Goal: Transaction & Acquisition: Purchase product/service

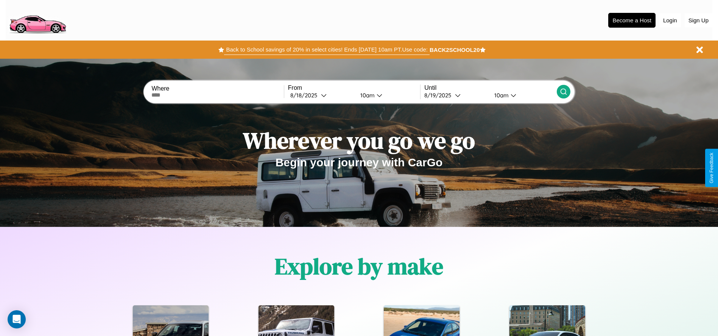
click at [327, 50] on button "Back to School savings of 20% in select cities! Ends 9/1 at 10am PT. Use code:" at bounding box center [326, 49] width 205 height 11
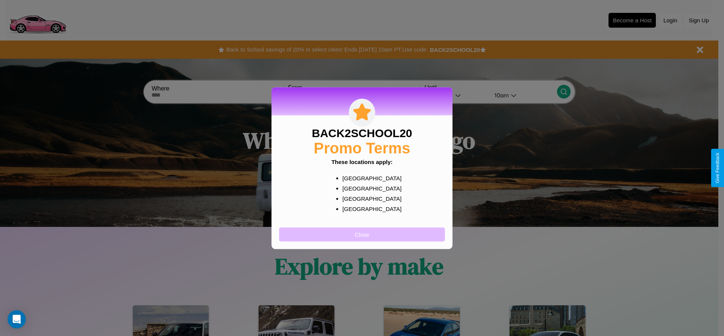
click at [362, 234] on button "Close" at bounding box center [362, 234] width 166 height 14
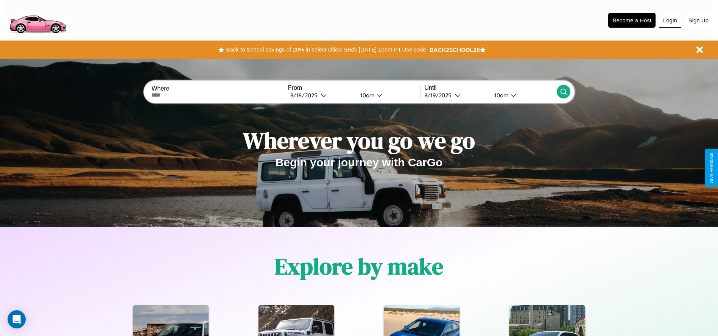
click at [670, 20] on button "Login" at bounding box center [670, 20] width 22 height 14
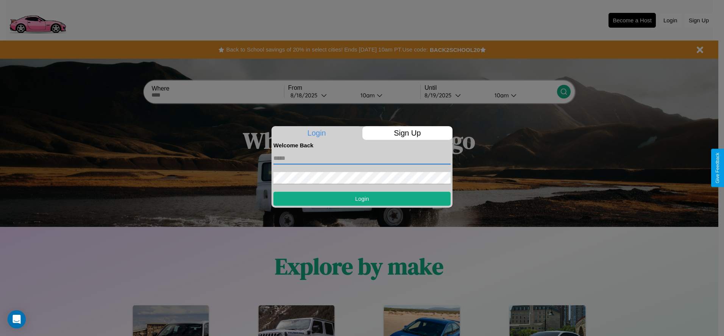
click at [362, 158] on input "text" at bounding box center [361, 158] width 177 height 12
type input "**********"
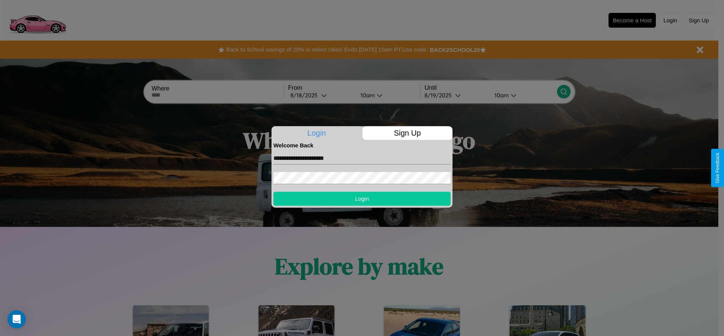
click at [362, 198] on button "Login" at bounding box center [361, 199] width 177 height 14
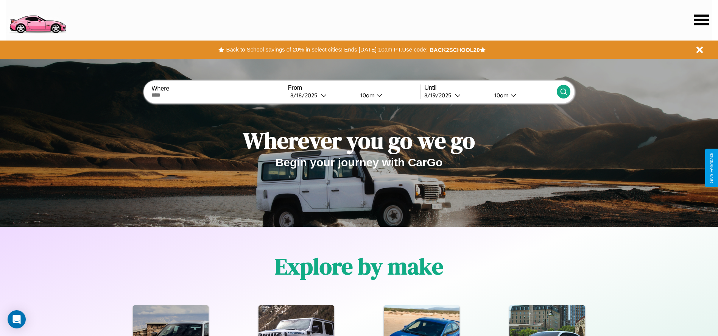
click at [218, 95] on input "text" at bounding box center [217, 95] width 132 height 6
type input "*****"
click at [321, 95] on div "8 / 18 / 2025" at bounding box center [305, 95] width 31 height 7
select select "*"
select select "****"
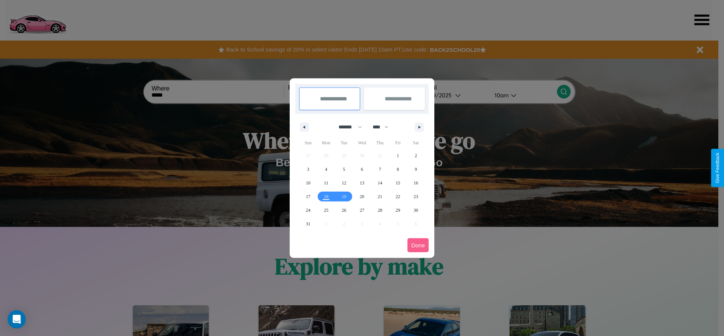
drag, startPoint x: 347, startPoint y: 127, endPoint x: 362, endPoint y: 152, distance: 29.2
click at [347, 127] on select "******* ******** ***** ***** *** **** **** ****** ********* ******* ******** **…" at bounding box center [349, 127] width 32 height 12
select select "*"
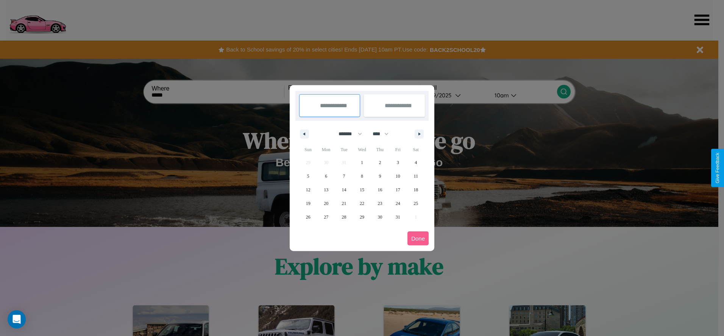
drag, startPoint x: 384, startPoint y: 134, endPoint x: 362, endPoint y: 152, distance: 28.5
click at [384, 134] on select "**** **** **** **** **** **** **** **** **** **** **** **** **** **** **** ****…" at bounding box center [380, 134] width 23 height 12
select select "****"
click at [326, 203] on span "19" at bounding box center [326, 203] width 5 height 14
type input "**********"
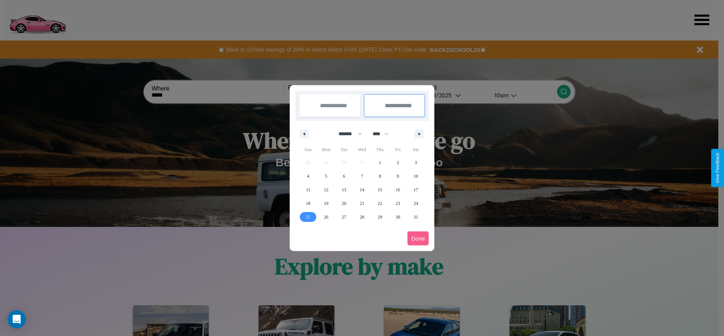
click at [308, 216] on span "25" at bounding box center [308, 217] width 5 height 14
type input "**********"
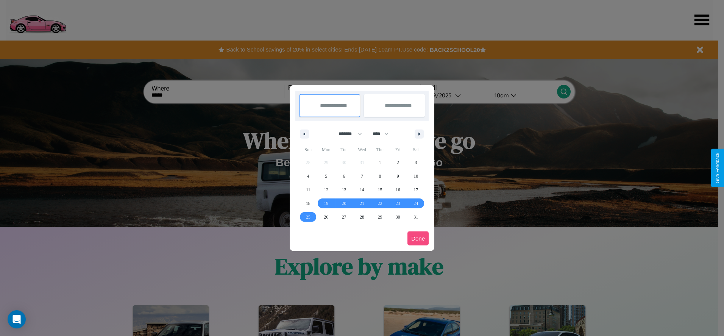
click at [418, 238] on button "Done" at bounding box center [417, 238] width 21 height 14
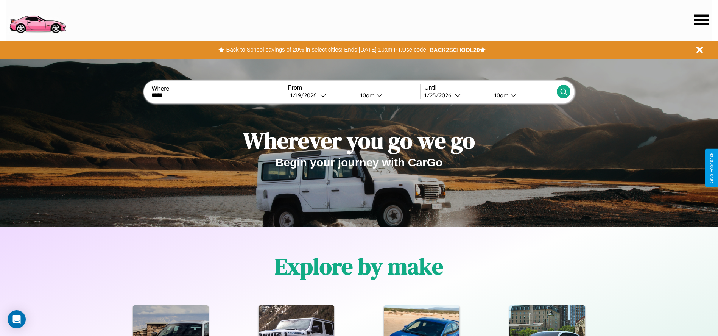
click at [366, 95] on div "10am" at bounding box center [367, 95] width 20 height 7
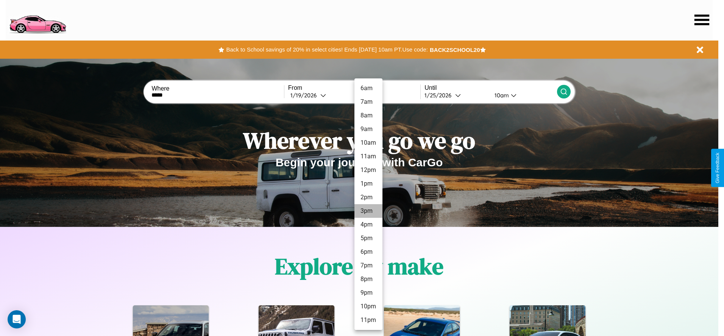
click at [368, 211] on li "3pm" at bounding box center [368, 211] width 28 height 14
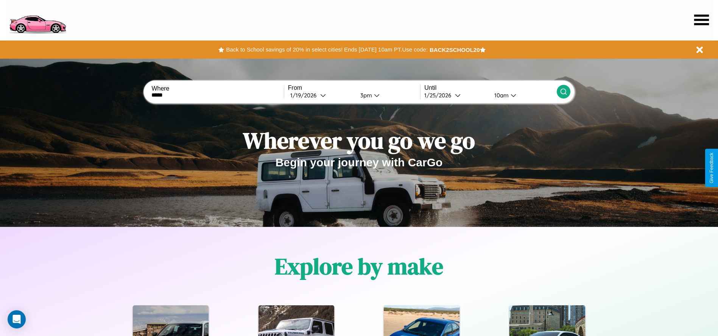
click at [563, 92] on icon at bounding box center [564, 92] width 8 height 8
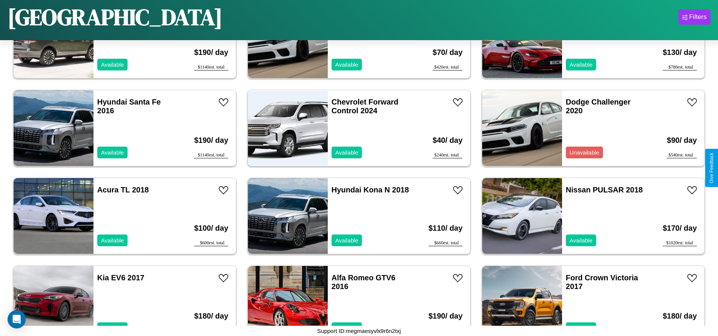
scroll to position [1840, 0]
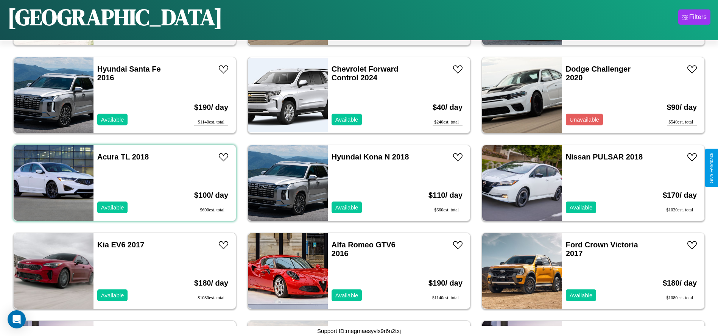
click at [124, 183] on div "Acura TL 2018 Available" at bounding box center [136, 183] width 87 height 76
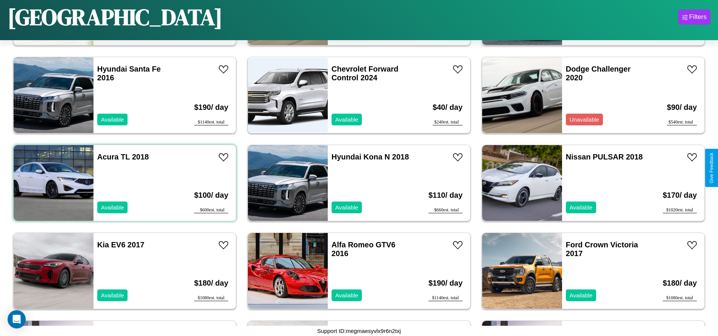
click at [124, 183] on div "Acura TL 2018 Available" at bounding box center [136, 183] width 87 height 76
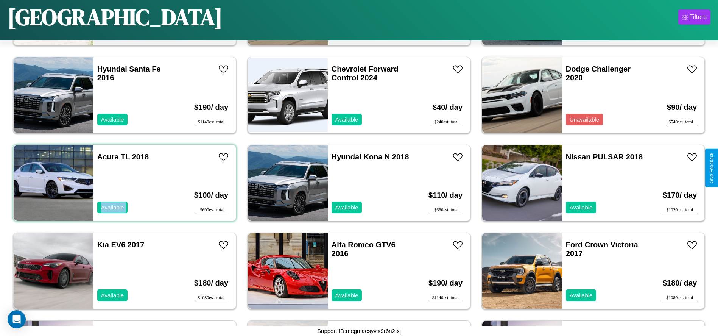
click at [124, 183] on div "Acura TL 2018 Available" at bounding box center [136, 183] width 87 height 76
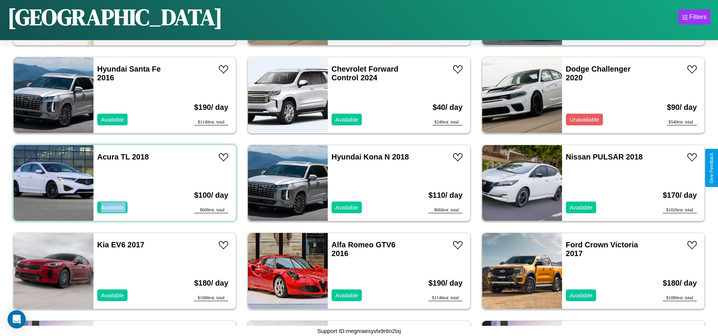
click at [124, 183] on div "Acura TL 2018 Available" at bounding box center [136, 183] width 87 height 76
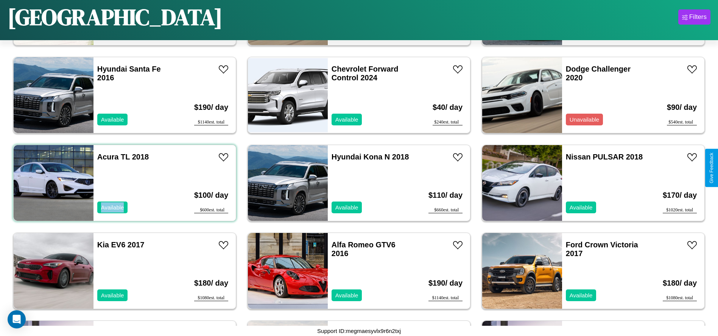
click at [124, 183] on div "Acura TL 2018 Available" at bounding box center [136, 183] width 87 height 76
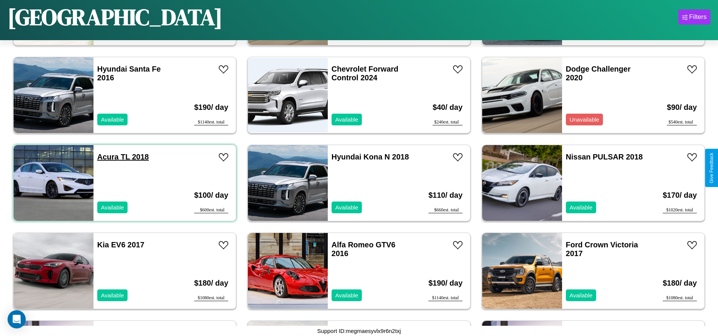
click at [107, 157] on link "Acura TL 2018" at bounding box center [122, 157] width 51 height 8
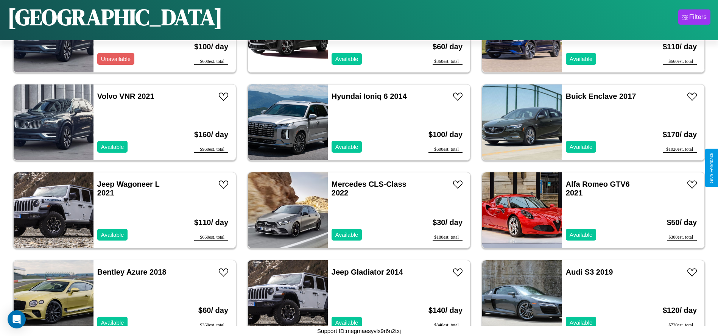
scroll to position [2806, 0]
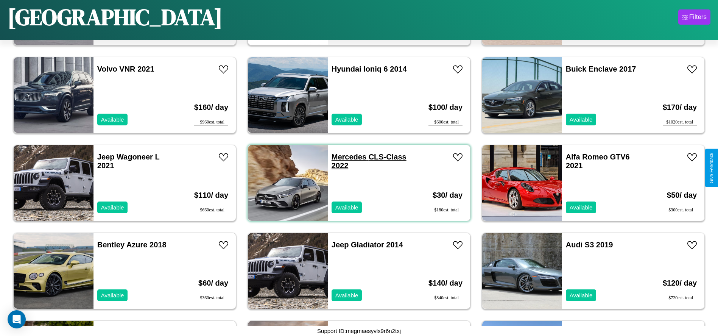
click at [346, 157] on link "Mercedes CLS-Class 2022" at bounding box center [369, 161] width 75 height 17
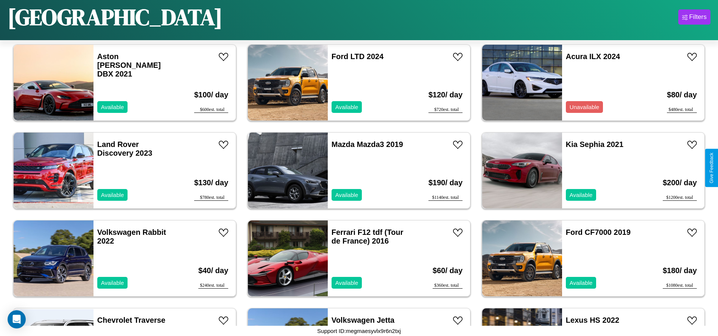
scroll to position [1840, 0]
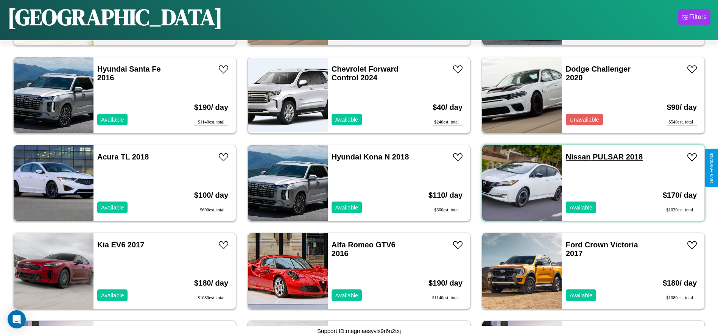
click at [573, 157] on link "Nissan PULSAR 2018" at bounding box center [604, 157] width 77 height 8
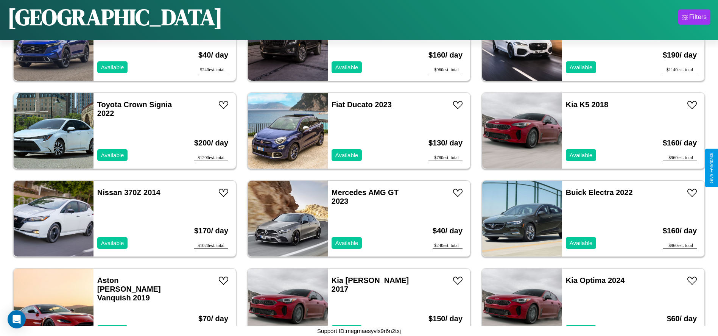
scroll to position [260, 0]
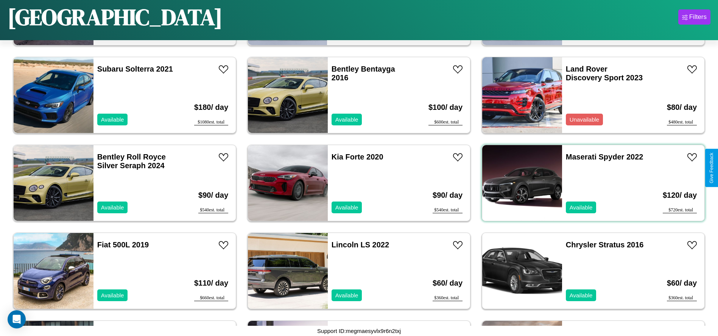
click at [589, 183] on div "Maserati Spyder 2022 Available" at bounding box center [605, 183] width 87 height 76
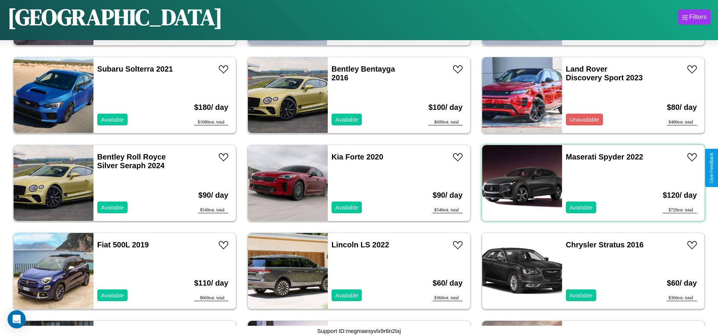
click at [589, 183] on div "Maserati Spyder 2022 Available" at bounding box center [605, 183] width 87 height 76
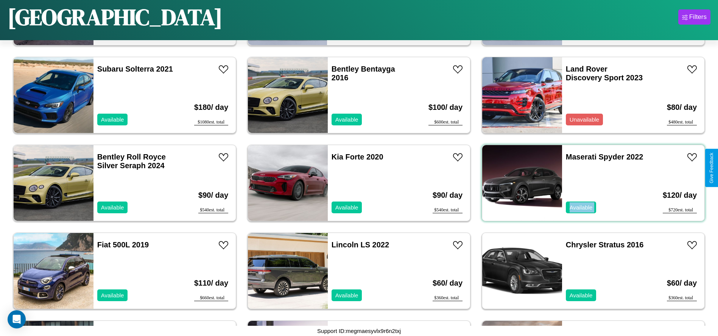
click at [589, 183] on div "Maserati Spyder 2022 Available" at bounding box center [605, 183] width 87 height 76
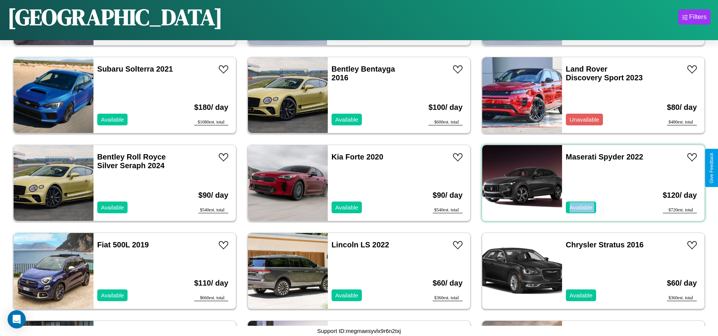
click at [589, 183] on div "Maserati Spyder 2022 Available" at bounding box center [605, 183] width 87 height 76
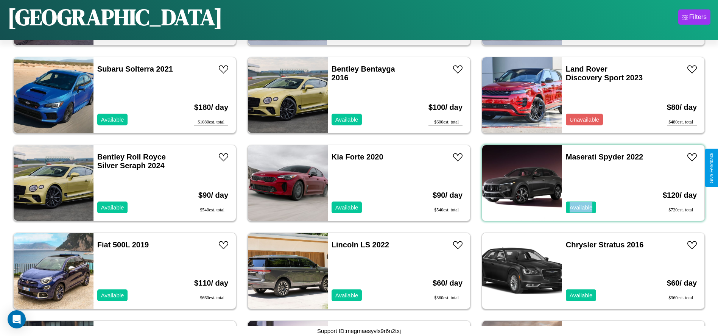
click at [589, 183] on div "Maserati Spyder 2022 Available" at bounding box center [605, 183] width 87 height 76
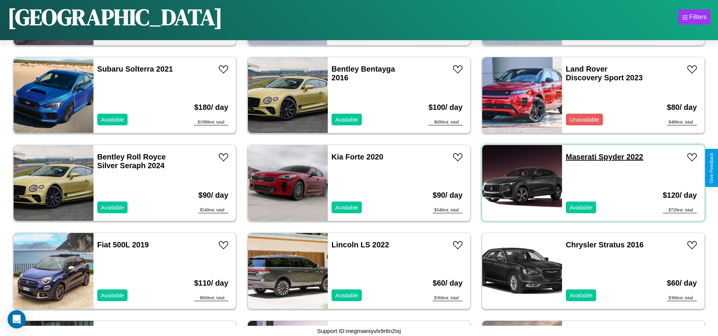
click at [576, 157] on link "Maserati Spyder 2022" at bounding box center [605, 157] width 78 height 8
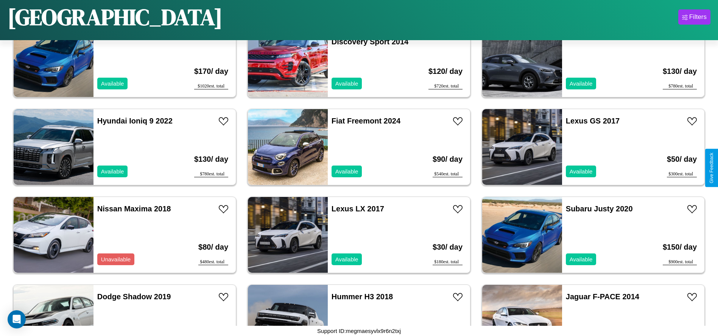
scroll to position [962, 0]
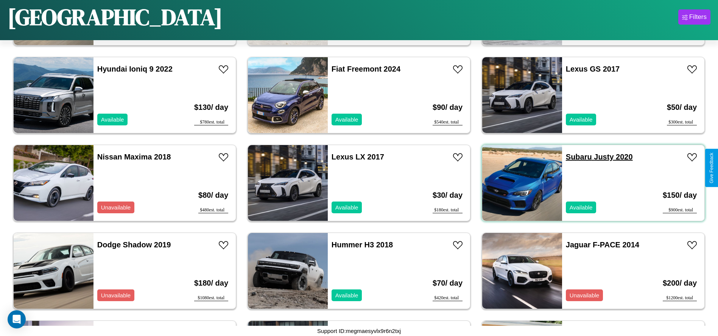
click at [574, 157] on link "Subaru Justy 2020" at bounding box center [599, 157] width 67 height 8
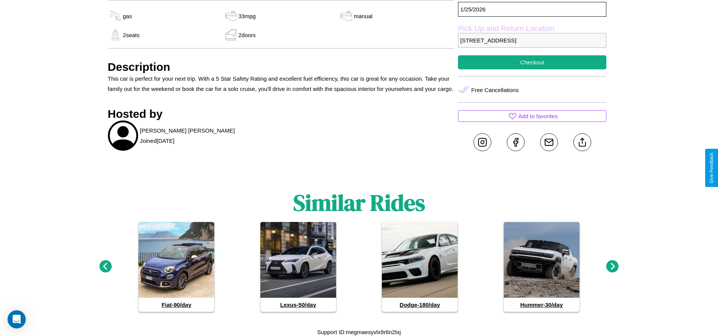
scroll to position [445, 0]
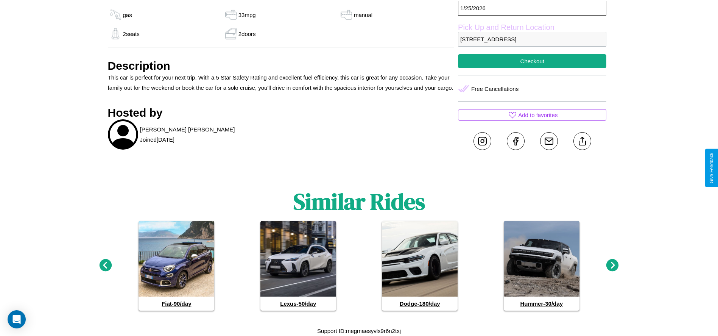
click at [612, 265] on icon at bounding box center [612, 265] width 12 height 12
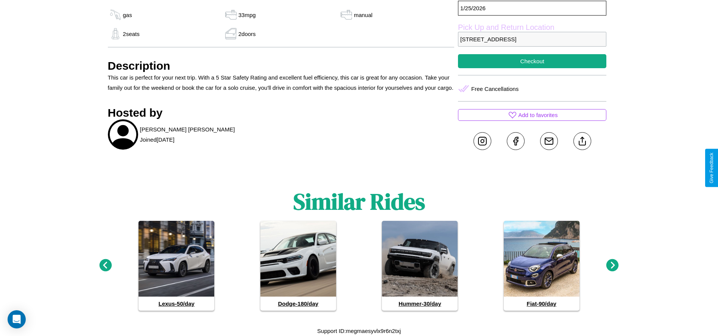
click at [612, 265] on icon at bounding box center [612, 265] width 12 height 12
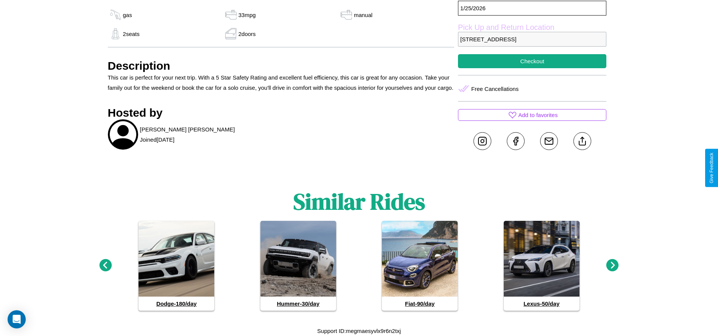
click at [612, 265] on icon at bounding box center [612, 265] width 12 height 12
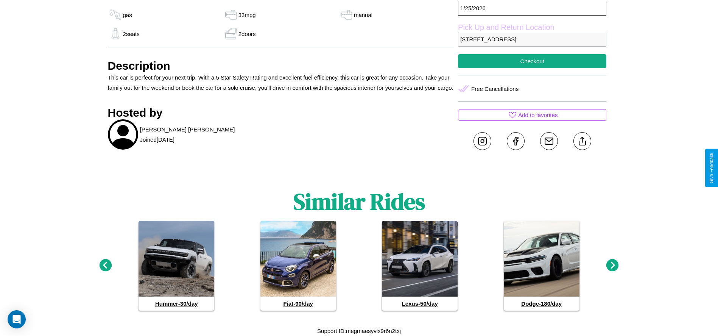
click at [612, 265] on icon at bounding box center [612, 265] width 12 height 12
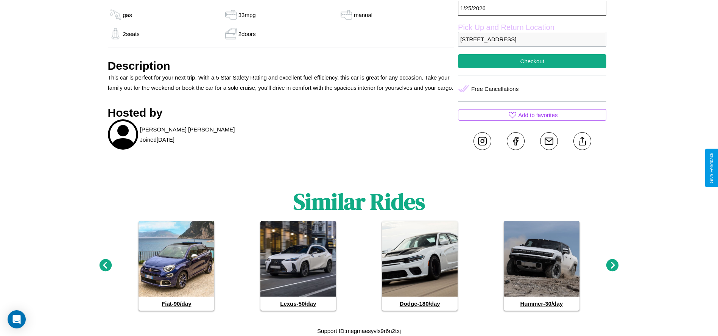
click at [612, 265] on icon at bounding box center [612, 265] width 12 height 12
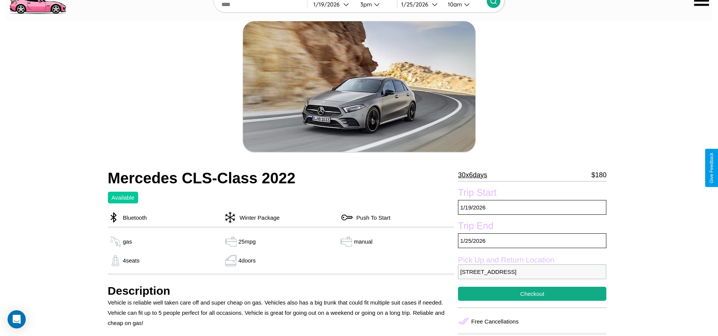
scroll to position [225, 0]
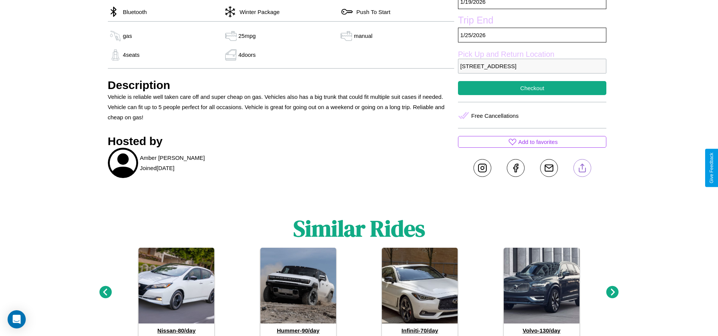
click at [582, 168] on line at bounding box center [582, 166] width 0 height 5
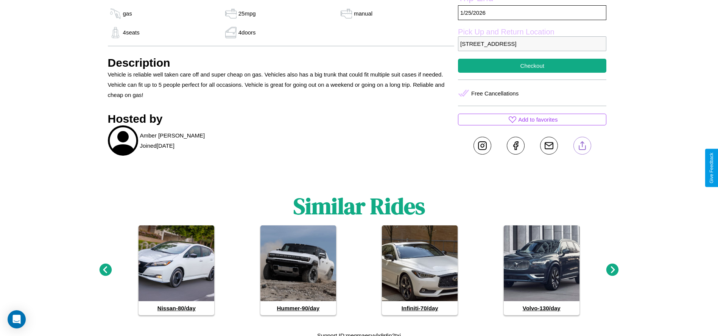
scroll to position [252, 0]
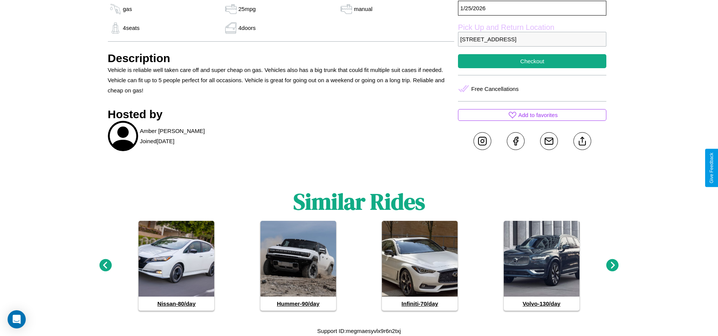
click at [612, 265] on icon at bounding box center [612, 265] width 12 height 12
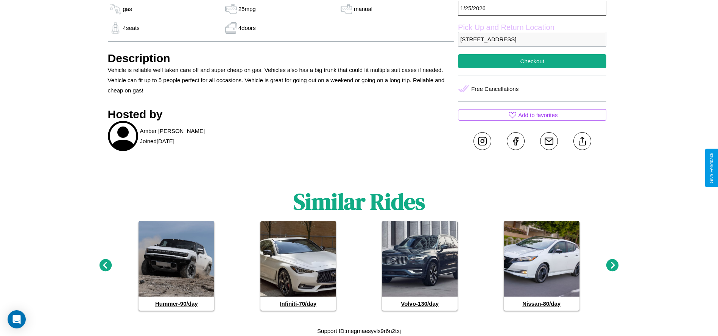
click at [612, 265] on icon at bounding box center [612, 265] width 12 height 12
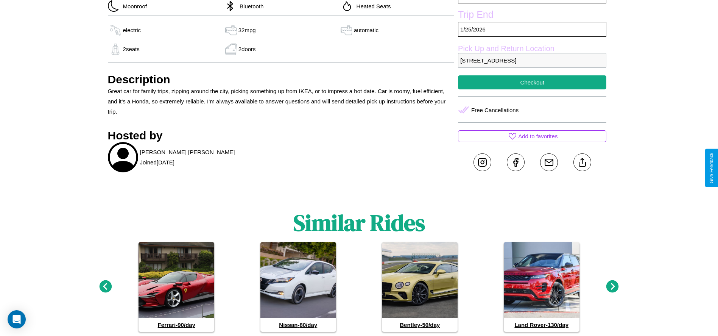
scroll to position [302, 0]
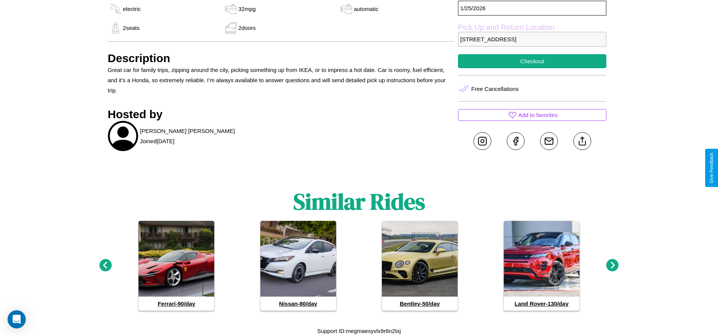
click at [612, 265] on icon at bounding box center [612, 265] width 12 height 12
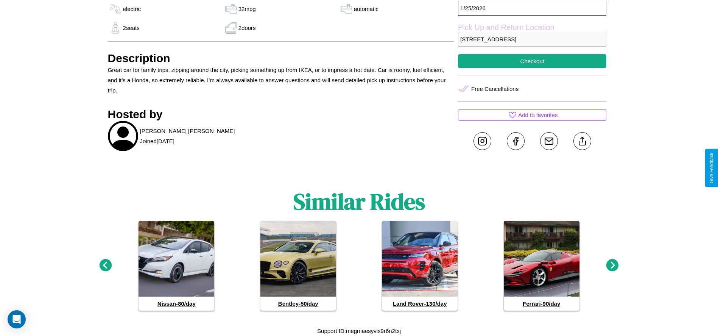
click at [105, 265] on icon at bounding box center [105, 265] width 12 height 12
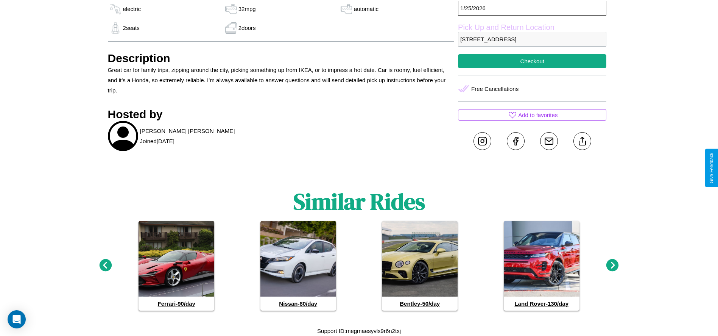
click at [612, 265] on icon at bounding box center [612, 265] width 12 height 12
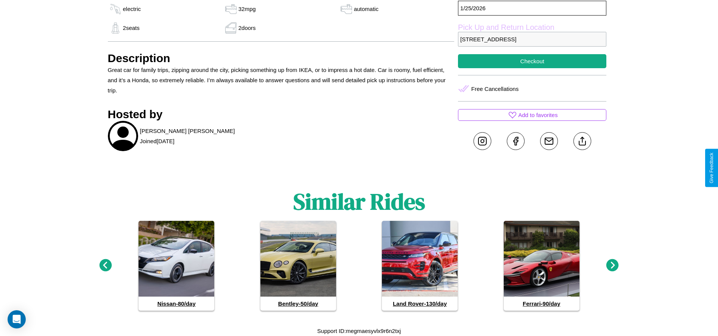
click at [105, 265] on icon at bounding box center [105, 265] width 12 height 12
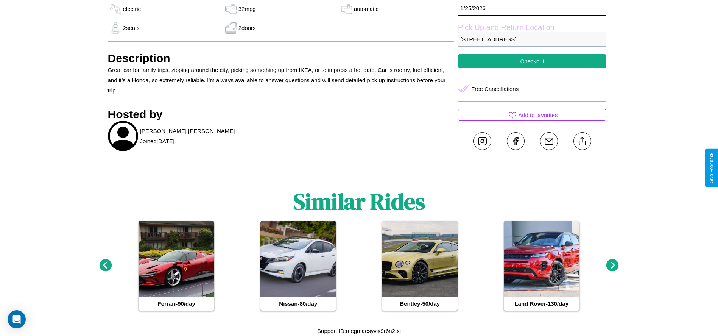
click at [105, 265] on icon at bounding box center [105, 265] width 12 height 12
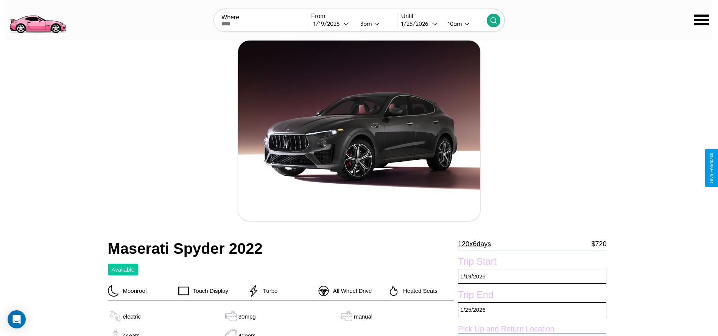
scroll to position [274, 0]
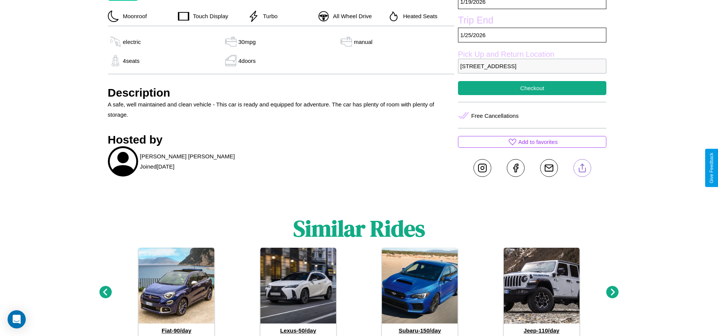
click at [582, 168] on line at bounding box center [582, 166] width 0 height 5
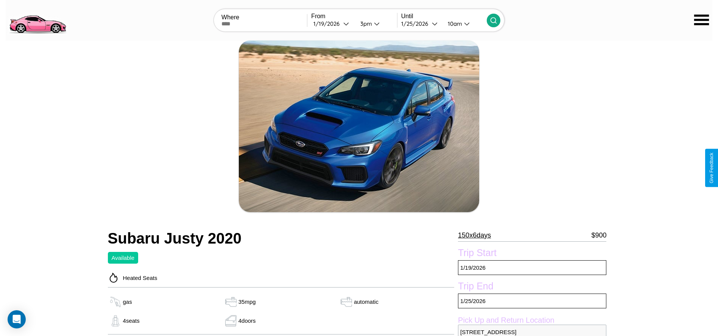
scroll to position [67, 0]
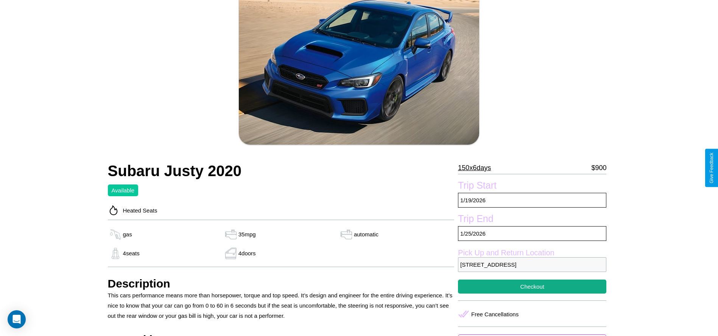
click at [477, 168] on p "150 x 6 days" at bounding box center [474, 168] width 33 height 12
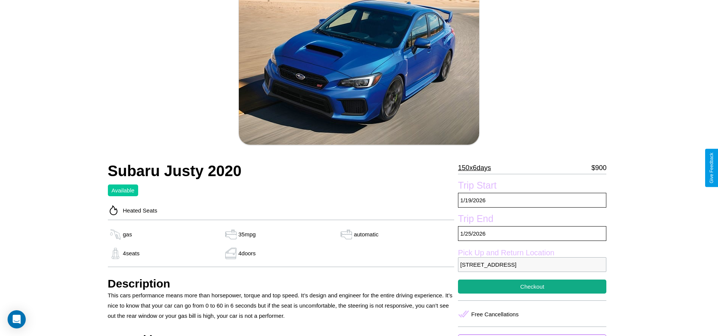
click at [477, 168] on p "150 x 6 days" at bounding box center [474, 168] width 33 height 12
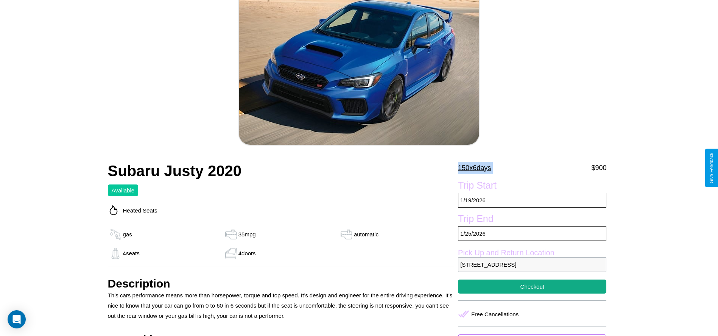
click at [477, 168] on p "150 x 6 days" at bounding box center [474, 168] width 33 height 12
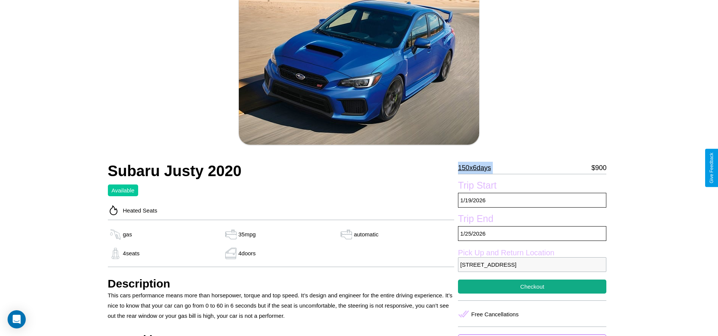
click at [477, 168] on p "150 x 6 days" at bounding box center [474, 168] width 33 height 12
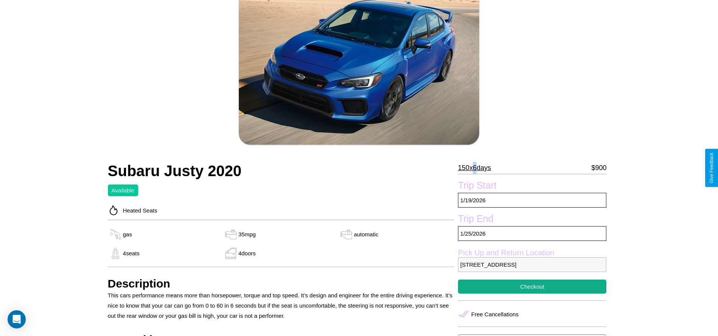
click at [477, 168] on p "150 x 6 days" at bounding box center [474, 168] width 33 height 12
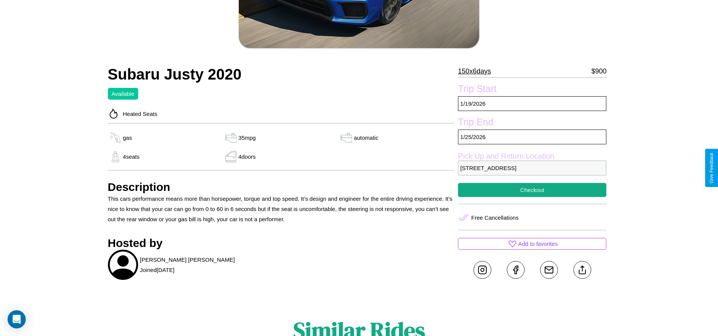
scroll to position [186, 0]
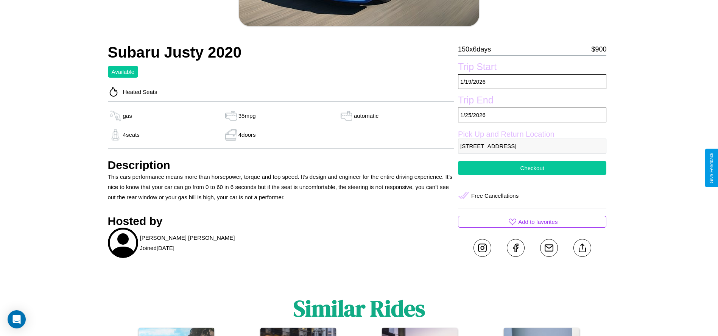
click at [532, 168] on button "Checkout" at bounding box center [532, 168] width 148 height 14
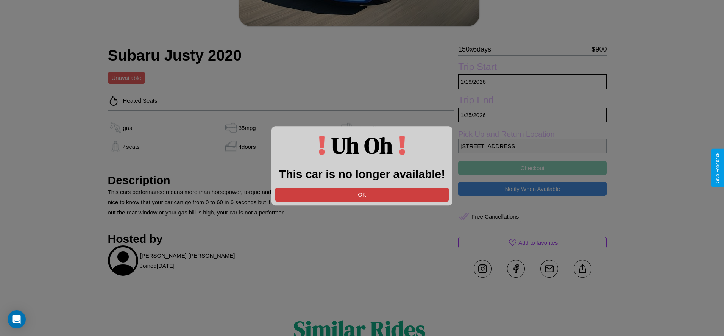
click at [362, 194] on button "OK" at bounding box center [361, 194] width 173 height 14
